Goal: Check status: Check status

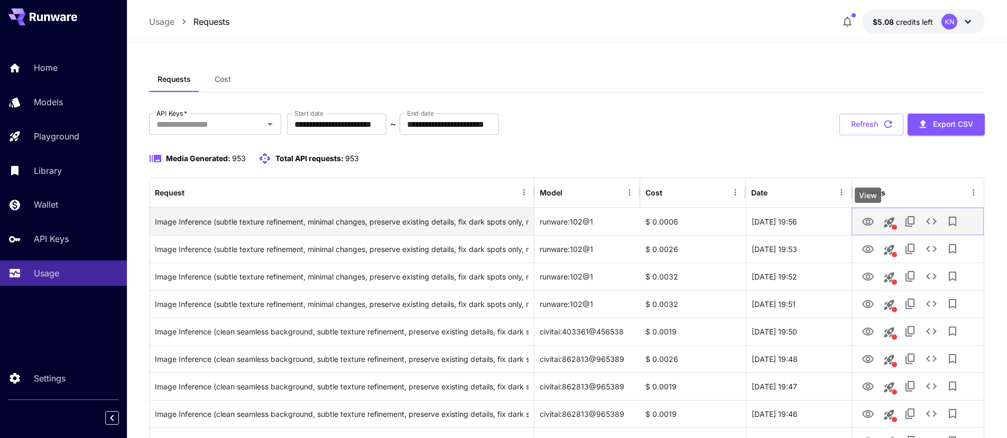
click at [862, 223] on icon "View" at bounding box center [868, 222] width 13 height 13
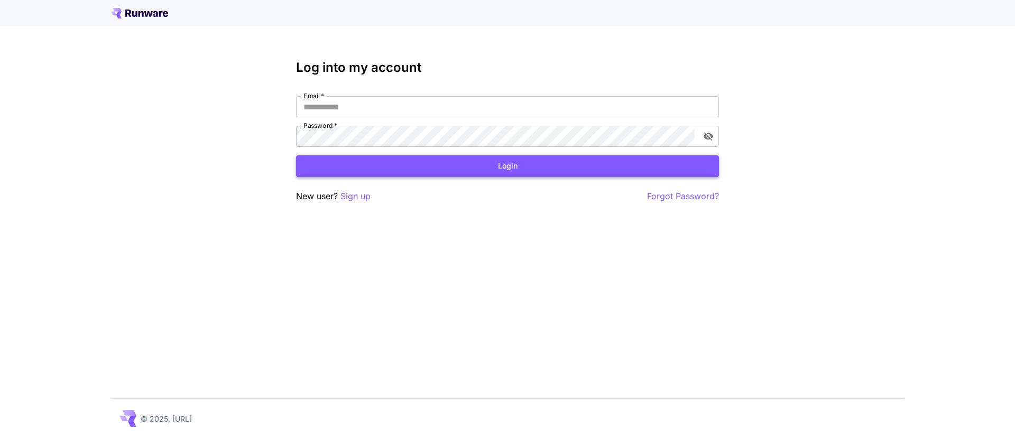
type input "**********"
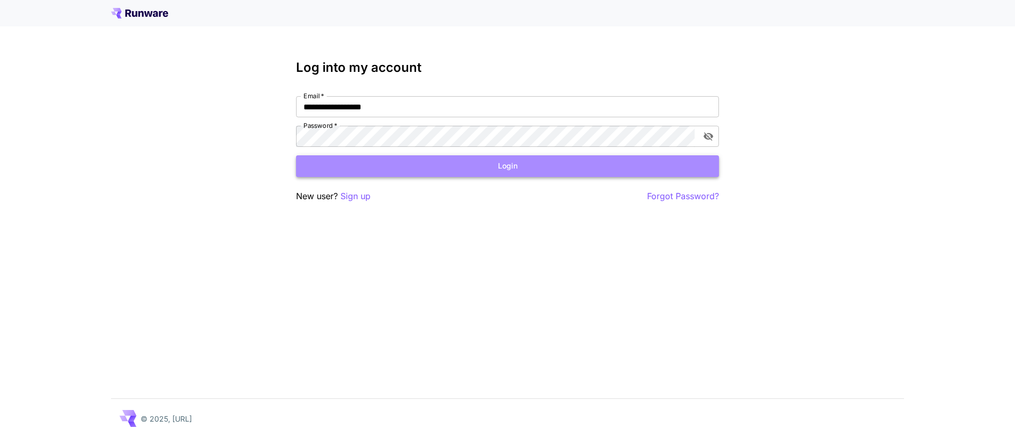
click at [423, 171] on button "Login" at bounding box center [507, 166] width 423 height 22
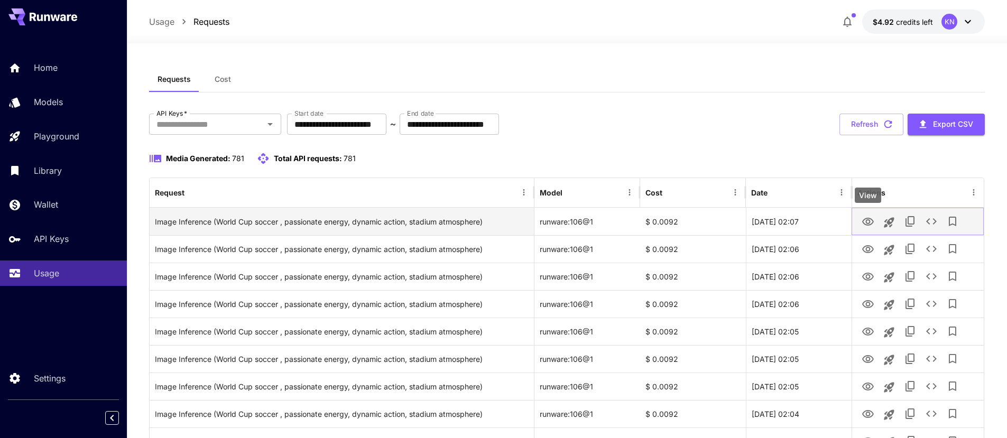
click at [869, 218] on icon "View" at bounding box center [868, 222] width 12 height 8
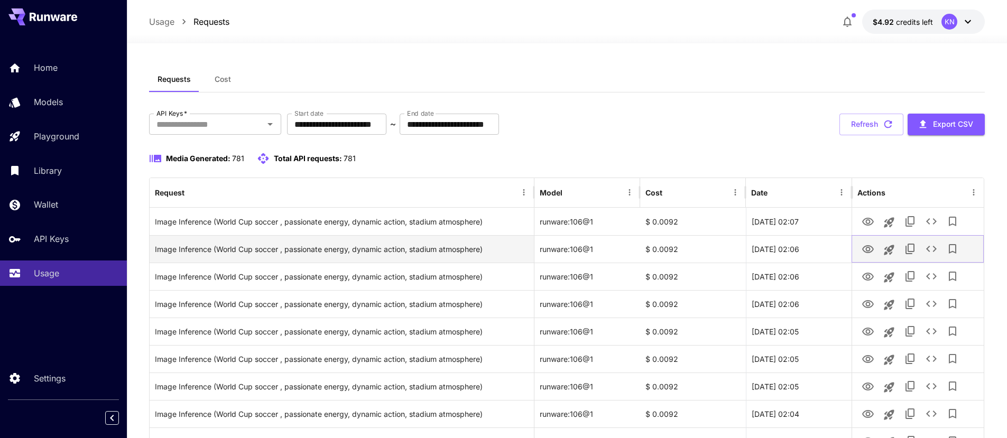
click at [864, 250] on icon "View" at bounding box center [868, 249] width 13 height 13
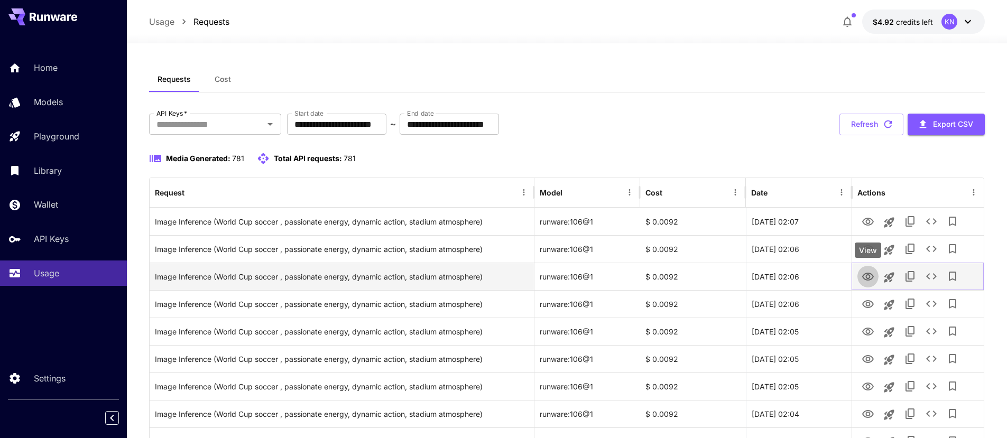
click at [873, 274] on icon "View" at bounding box center [868, 277] width 13 height 13
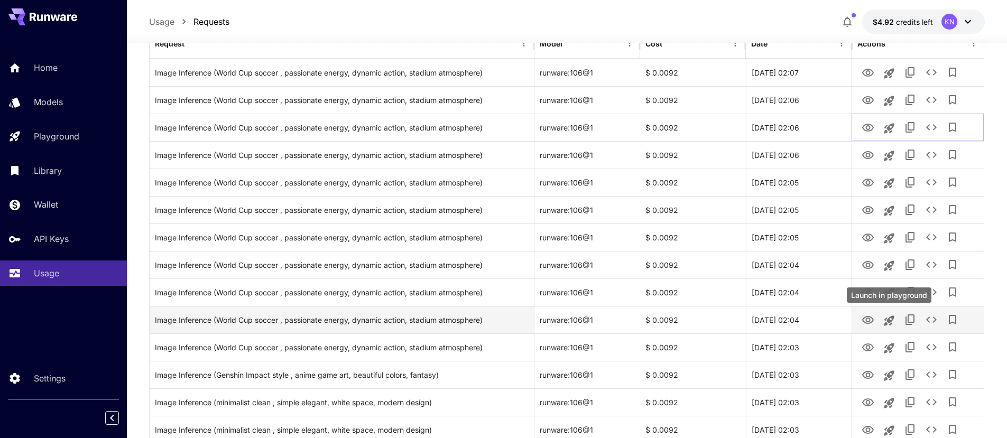
scroll to position [162, 0]
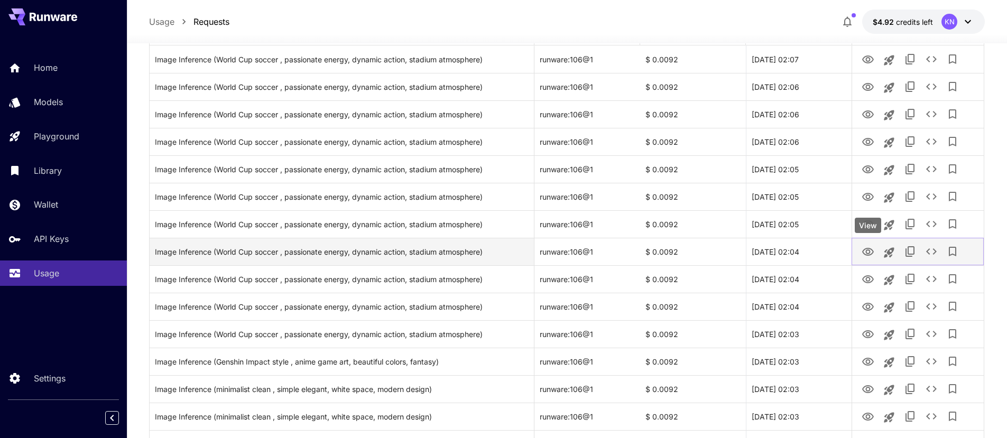
click at [866, 244] on button "View" at bounding box center [867, 251] width 21 height 22
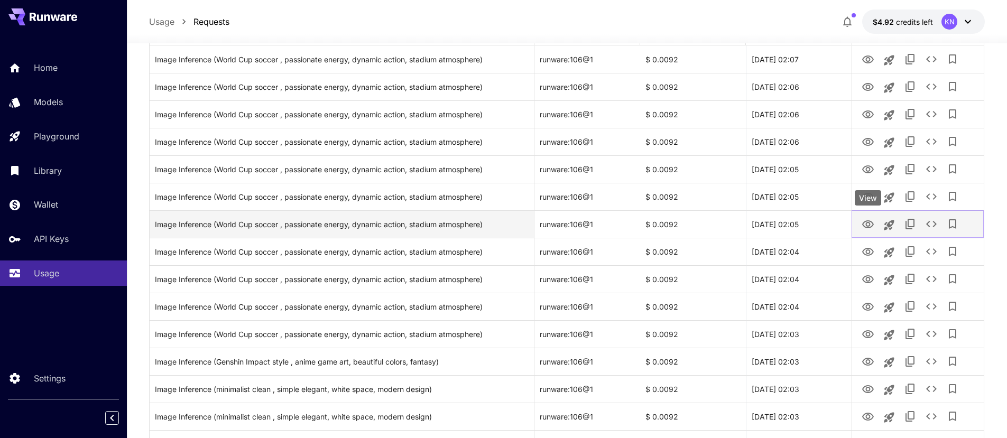
click at [864, 224] on icon "View" at bounding box center [868, 224] width 13 height 13
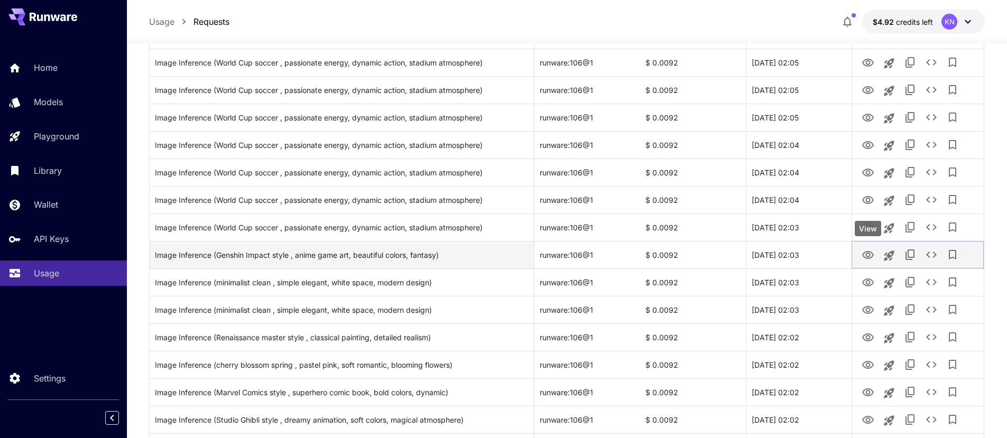
click at [864, 254] on icon "View" at bounding box center [868, 255] width 13 height 13
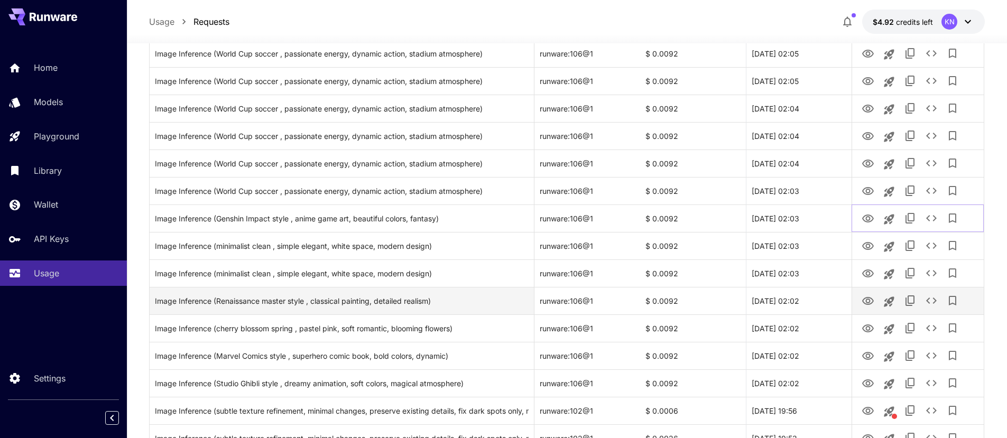
scroll to position [352, 0]
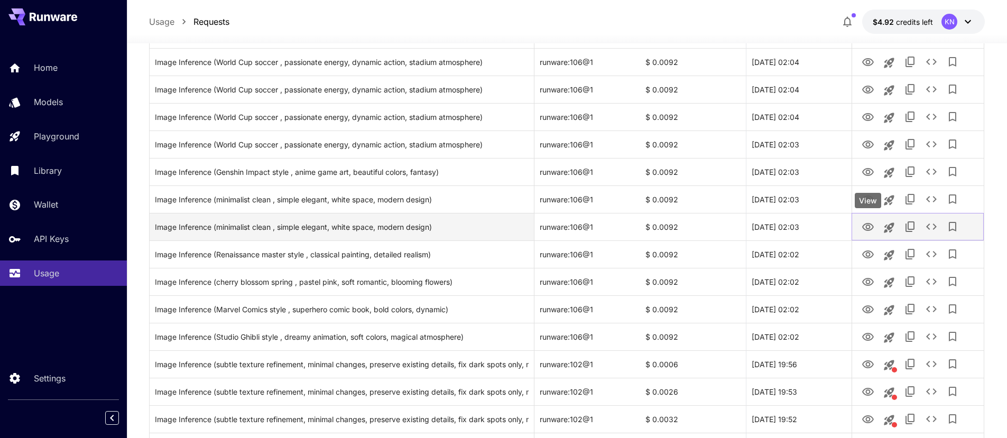
click at [870, 223] on icon "View" at bounding box center [868, 227] width 13 height 13
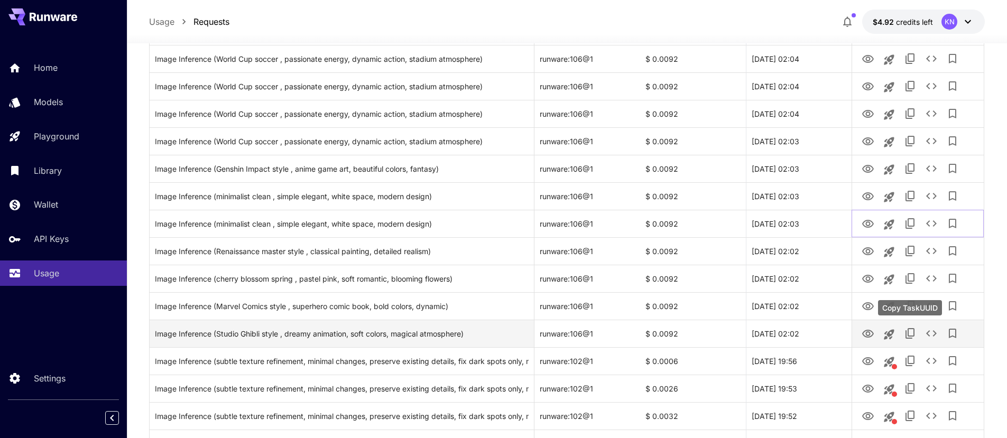
scroll to position [366, 0]
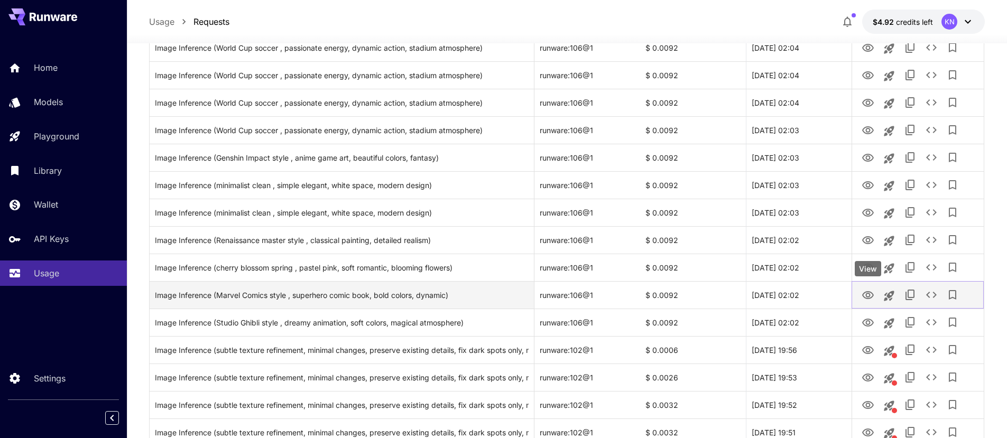
click at [867, 296] on icon "View" at bounding box center [868, 295] width 12 height 8
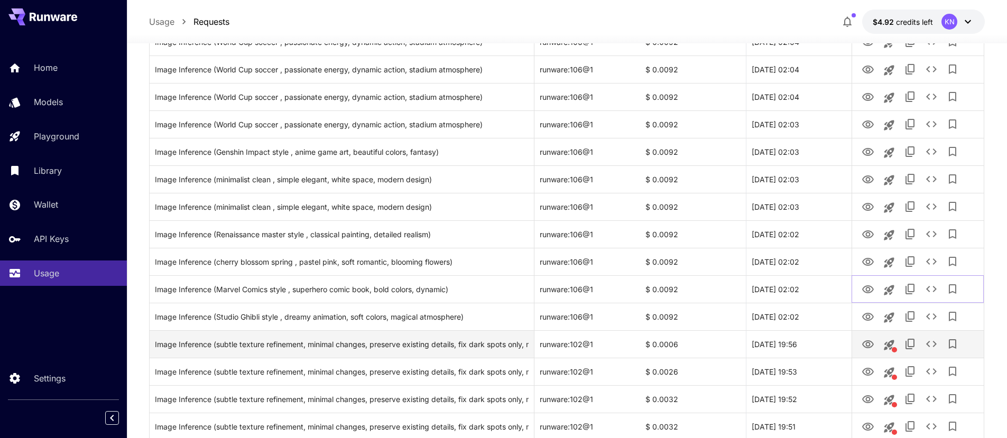
scroll to position [379, 0]
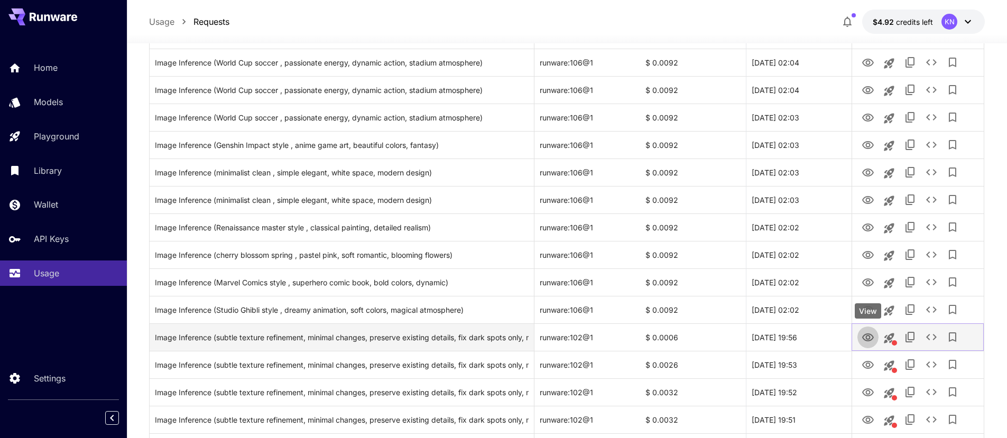
click at [860, 338] on button "View" at bounding box center [867, 337] width 21 height 22
click at [860, 334] on button "View" at bounding box center [867, 337] width 21 height 22
click at [865, 338] on icon "View" at bounding box center [868, 337] width 13 height 13
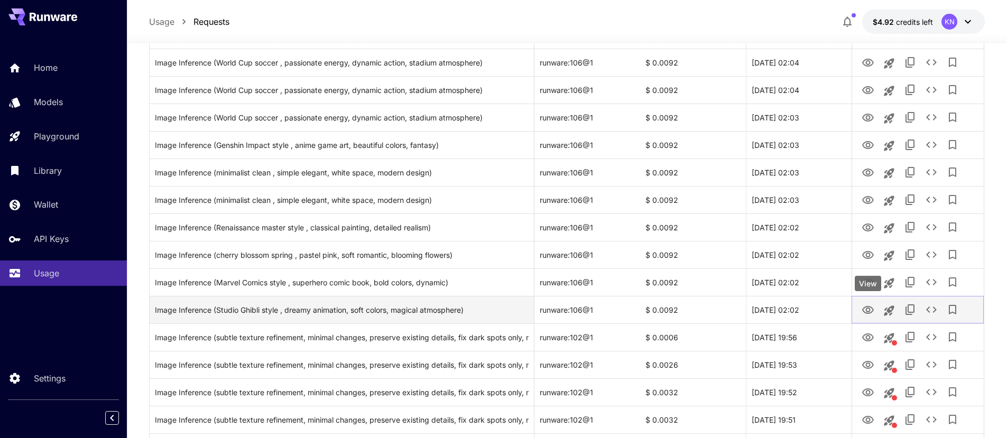
click at [864, 309] on icon "View" at bounding box center [868, 310] width 13 height 13
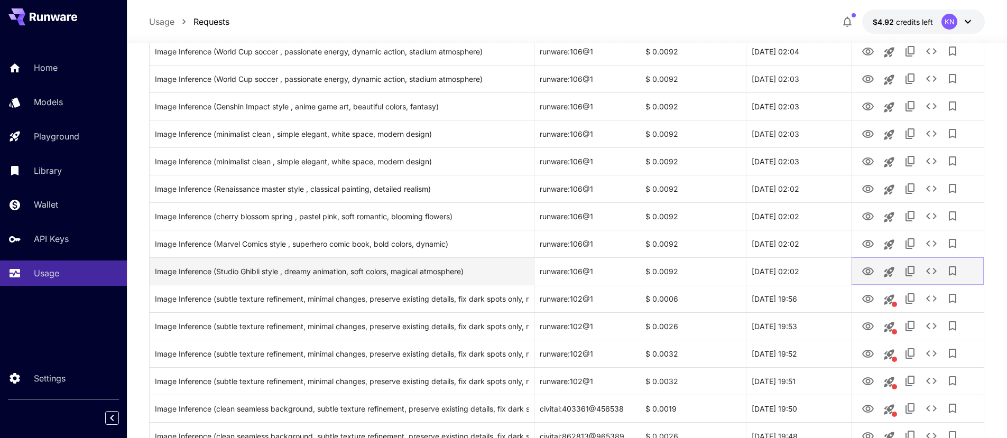
scroll to position [467, 0]
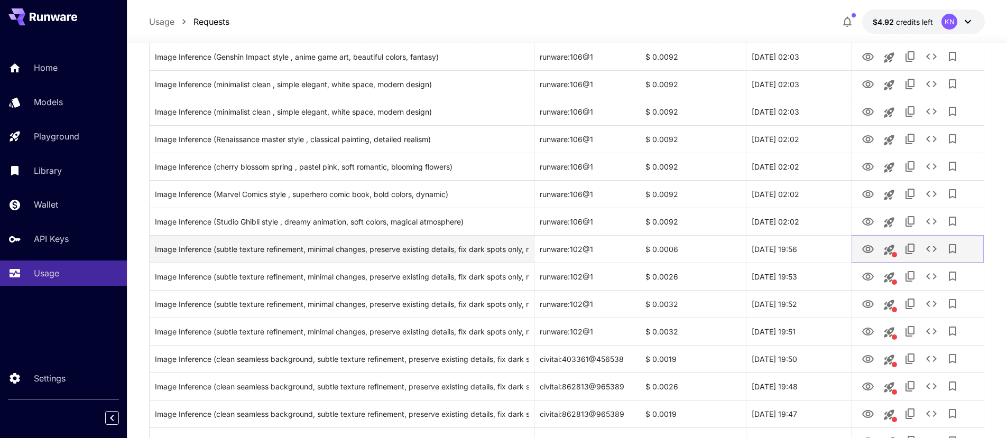
click at [866, 251] on icon "View" at bounding box center [868, 249] width 13 height 13
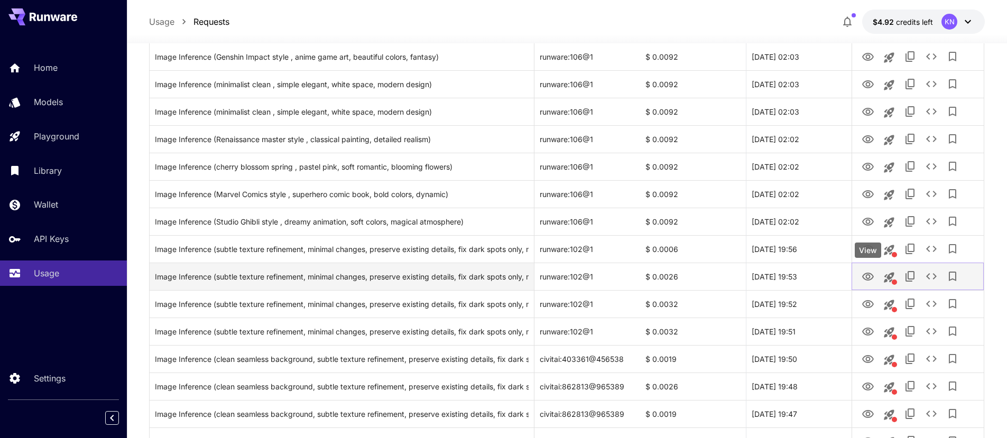
click at [869, 276] on icon "View" at bounding box center [868, 277] width 12 height 8
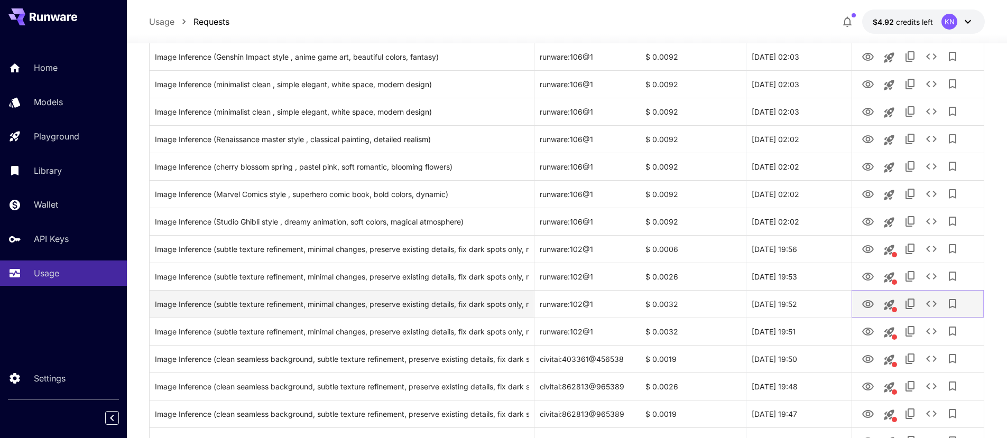
click at [869, 303] on icon "View" at bounding box center [868, 304] width 12 height 8
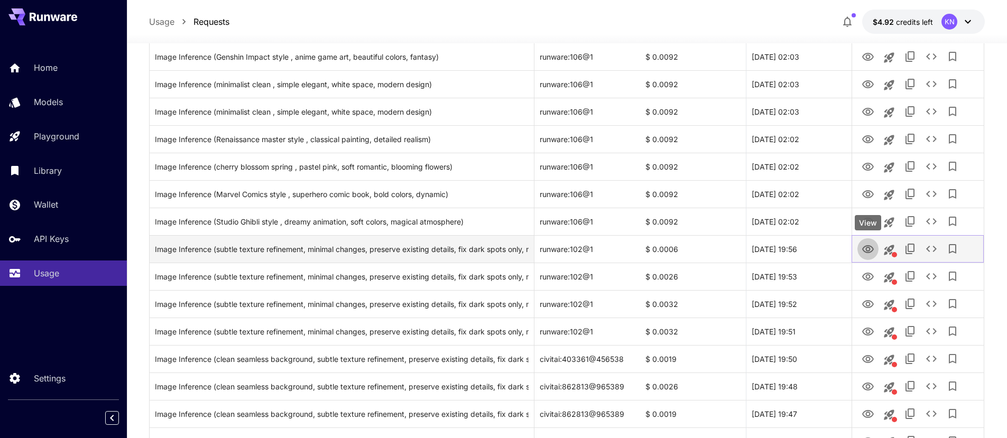
click at [871, 251] on icon "View" at bounding box center [868, 249] width 12 height 8
